Goal: Task Accomplishment & Management: Use online tool/utility

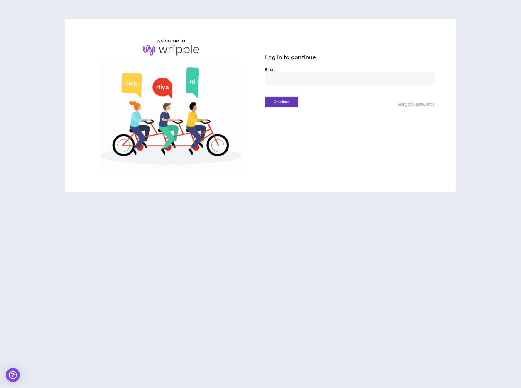
click at [289, 76] on input "email" at bounding box center [349, 78] width 169 height 13
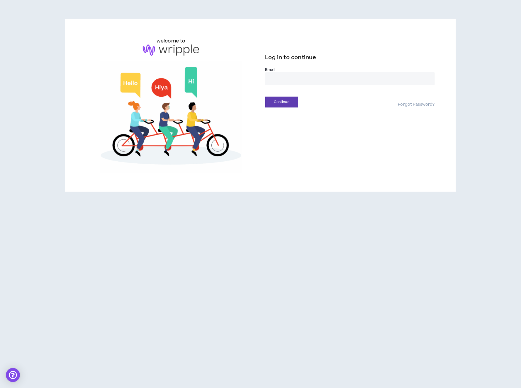
type input "**********"
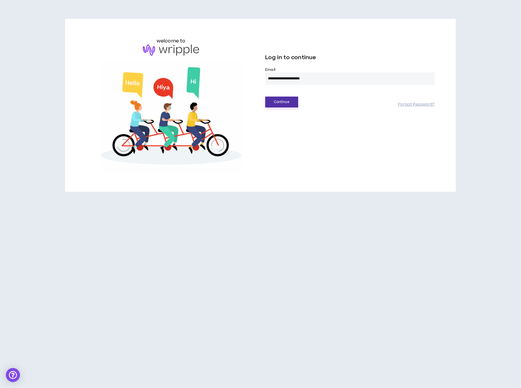
click at [289, 103] on button "Continue" at bounding box center [281, 102] width 33 height 11
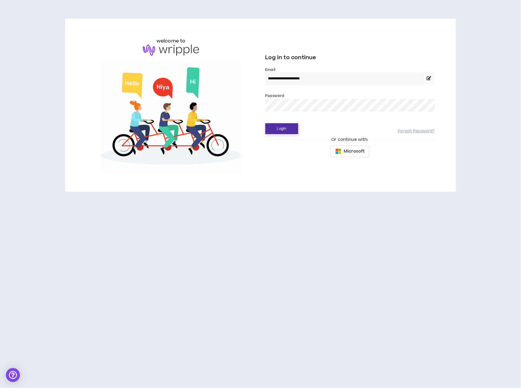
click at [281, 130] on button "Login" at bounding box center [281, 128] width 33 height 11
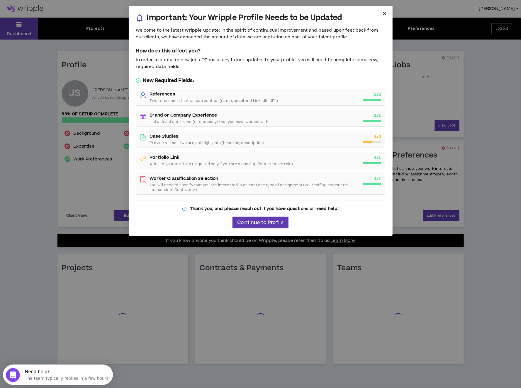
click at [384, 12] on icon "close" at bounding box center [384, 13] width 5 height 5
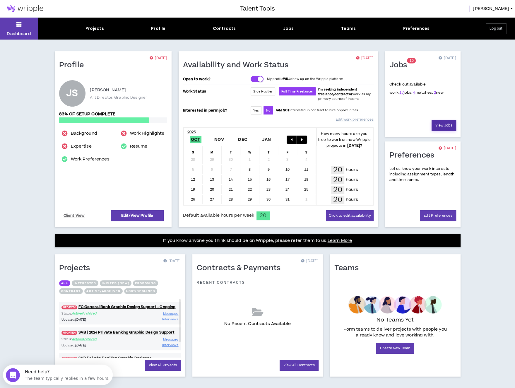
click at [437, 123] on link "View Jobs" at bounding box center [444, 125] width 25 height 11
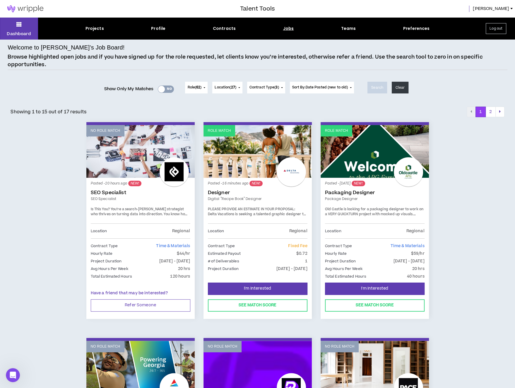
click at [256, 246] on div "Contract Type Fixed Fee" at bounding box center [258, 246] width 100 height 6
click at [240, 156] on link "Role Match" at bounding box center [258, 151] width 108 height 53
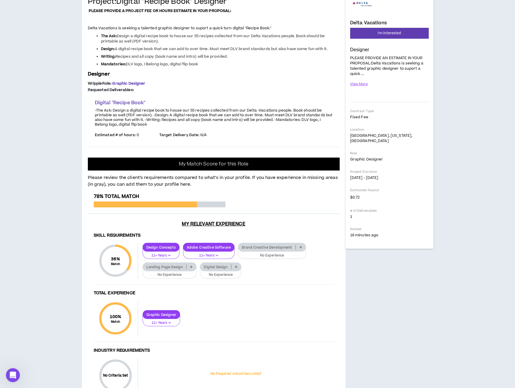
scroll to position [71, 0]
